Goal: Task Accomplishment & Management: Use online tool/utility

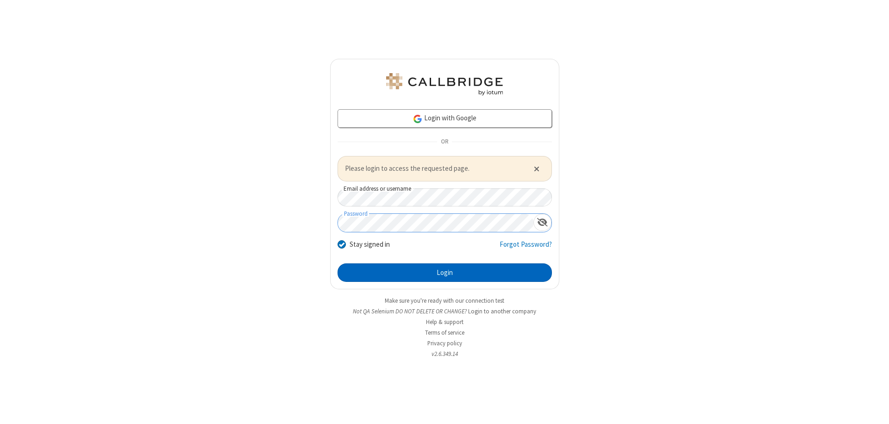
click at [445, 272] on button "Login" at bounding box center [445, 273] width 214 height 19
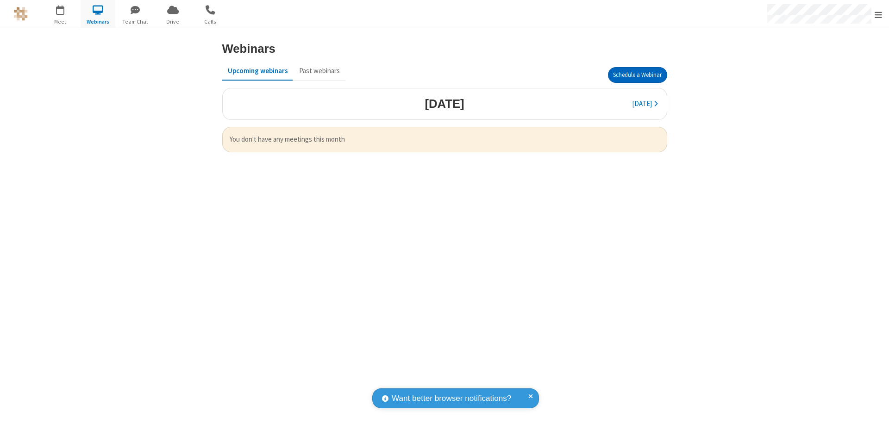
click at [637, 75] on button "Schedule a Webinar" at bounding box center [637, 75] width 59 height 16
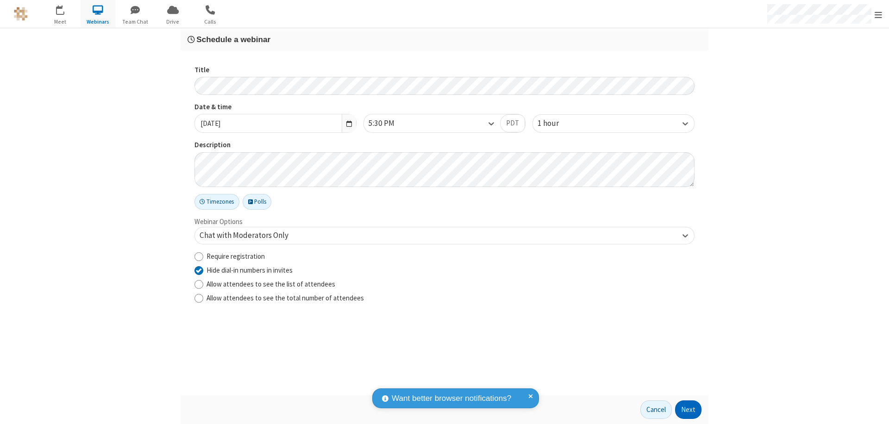
click at [689, 410] on button "Next" at bounding box center [688, 410] width 26 height 19
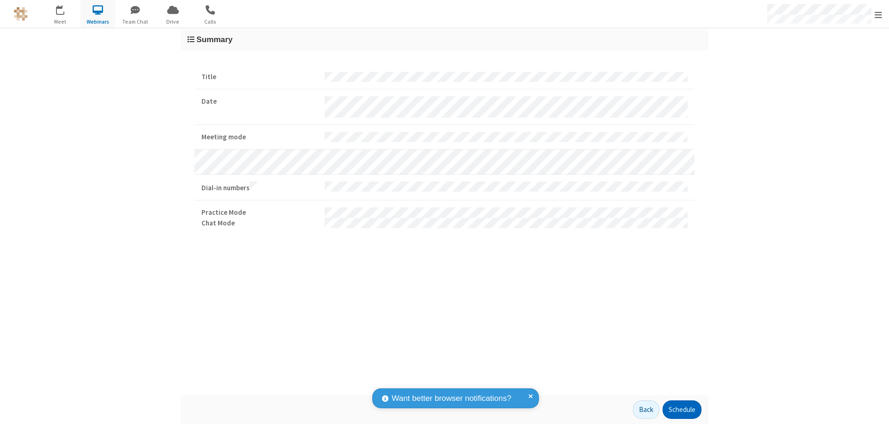
click at [682, 410] on button "Schedule" at bounding box center [682, 410] width 39 height 19
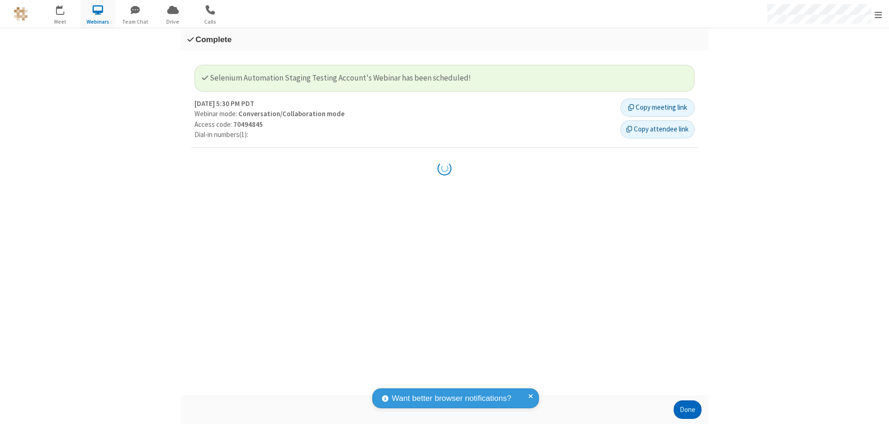
click at [688, 410] on button "Done" at bounding box center [688, 410] width 28 height 19
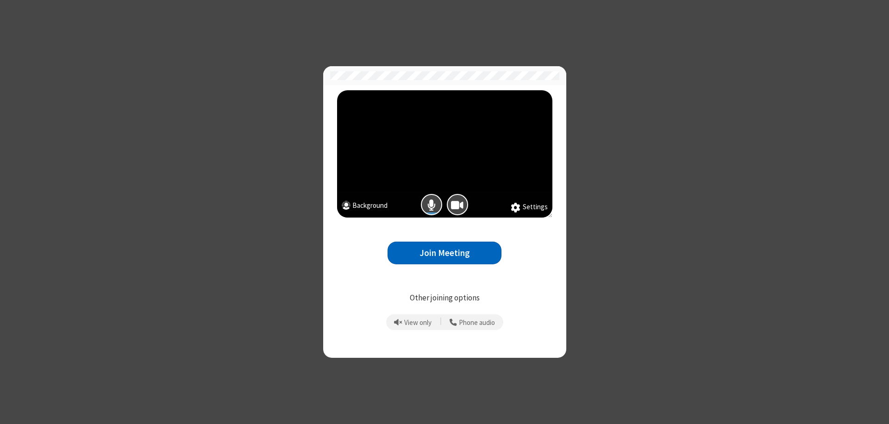
click at [445, 253] on button "Join Meeting" at bounding box center [445, 253] width 114 height 23
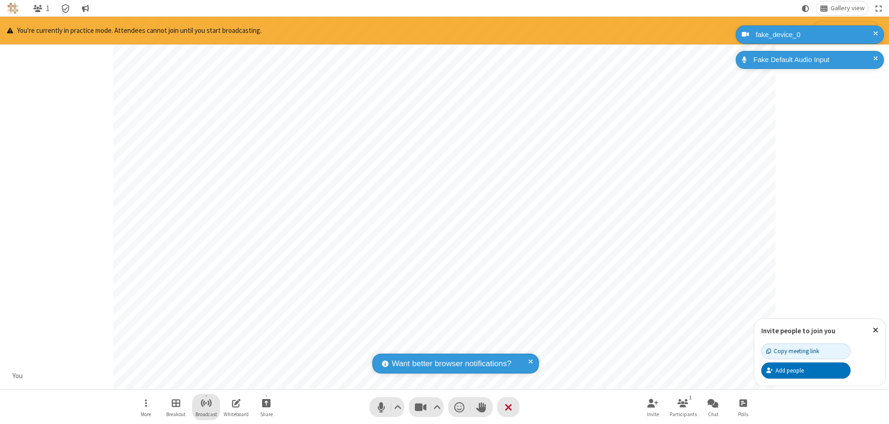
click at [206, 403] on span "Start broadcast" at bounding box center [207, 403] width 12 height 12
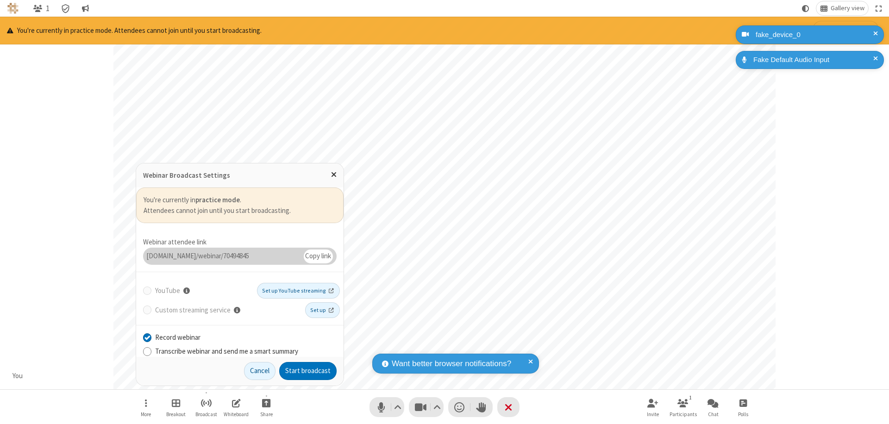
click at [308, 371] on button "Start broadcast" at bounding box center [307, 371] width 57 height 19
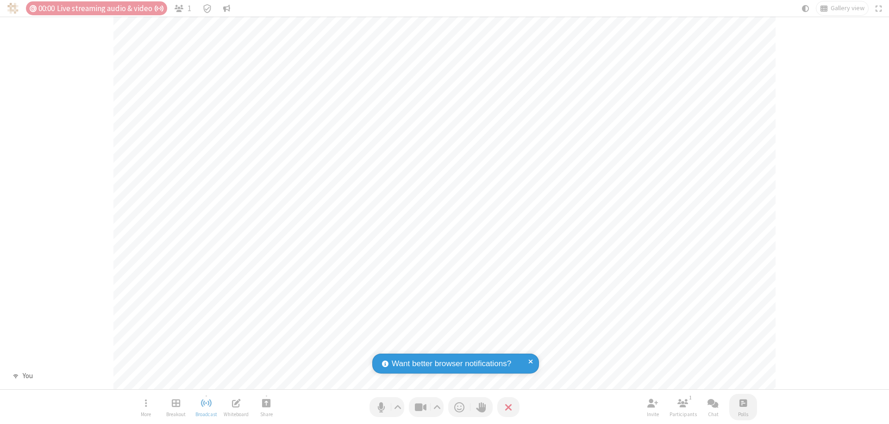
click at [743, 403] on span "Open poll" at bounding box center [743, 403] width 7 height 12
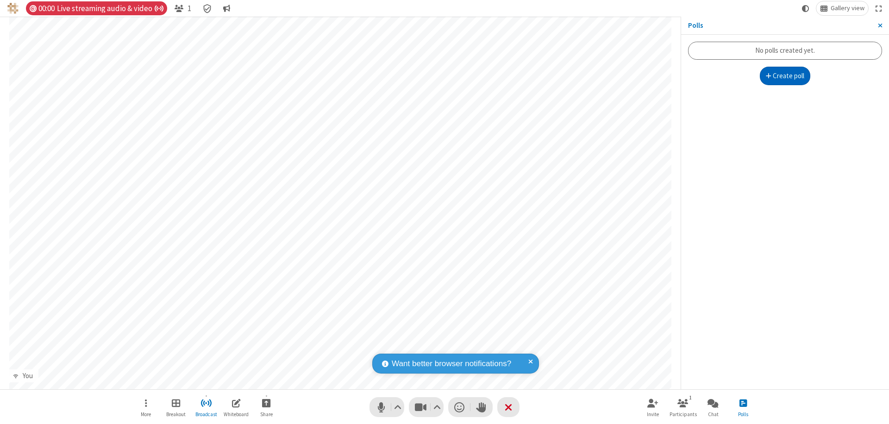
click at [785, 76] on button "Create poll" at bounding box center [785, 76] width 51 height 19
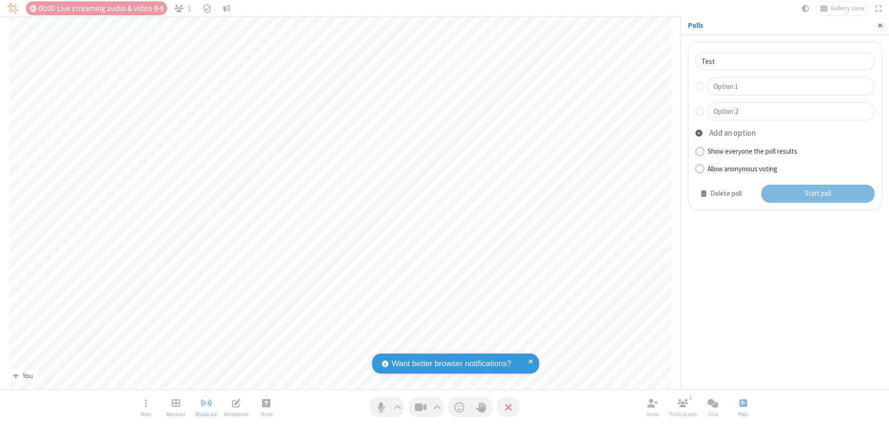
type input "Test"
type input "Yes"
type input "No"
click at [817, 194] on button "Start poll" at bounding box center [818, 194] width 114 height 19
